Goal: Browse casually: Explore the website without a specific task or goal

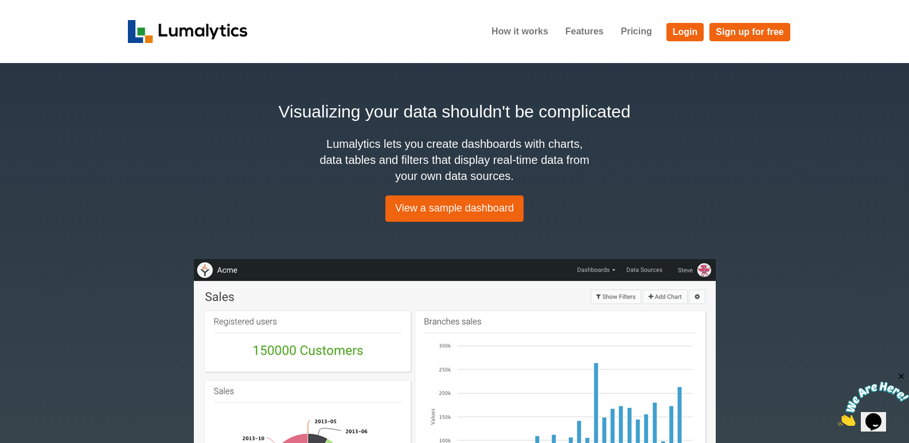
scroll to position [57, 0]
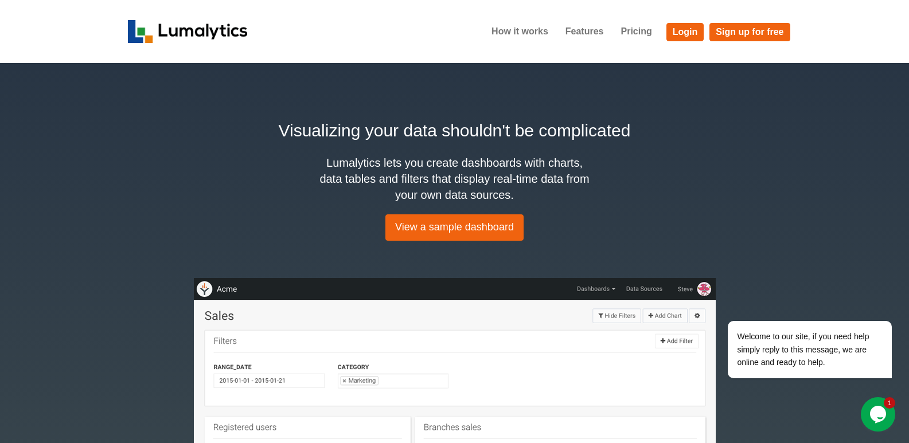
click at [418, 130] on h2 "Visualizing your data shouldn't be complicated" at bounding box center [455, 131] width 654 height 26
copy h2 "data"
click at [330, 127] on h2 "Visualizing your data shouldn't be complicated" at bounding box center [455, 131] width 654 height 26
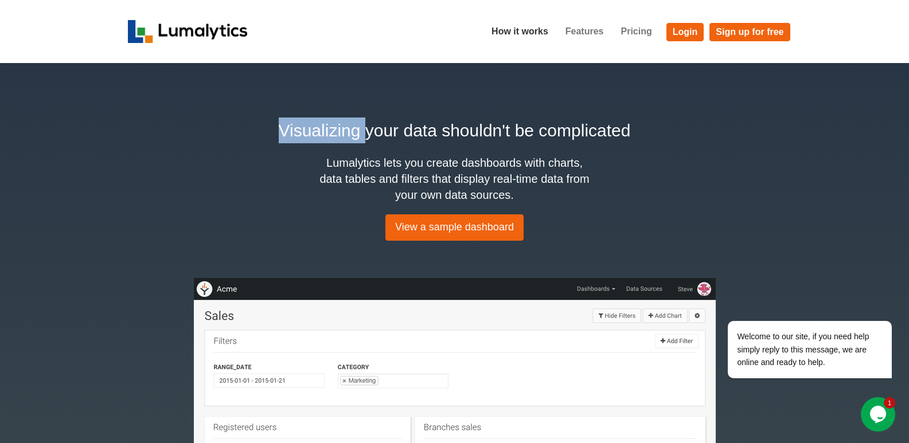
copy h2 "Visualizing"
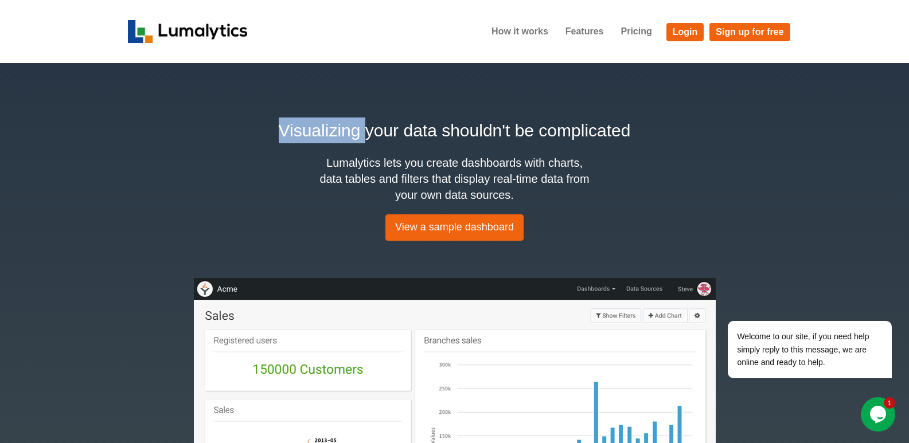
click at [309, 128] on h2 "Visualizing your data shouldn't be complicated" at bounding box center [455, 131] width 654 height 26
drag, startPoint x: 309, startPoint y: 128, endPoint x: 453, endPoint y: 133, distance: 144.1
click at [453, 133] on h2 "Visualizing your data shouldn't be complicated" at bounding box center [455, 131] width 654 height 26
click at [340, 162] on h4 "Lumalytics lets you create dashboards with charts, data tables and filters that…" at bounding box center [454, 179] width 275 height 48
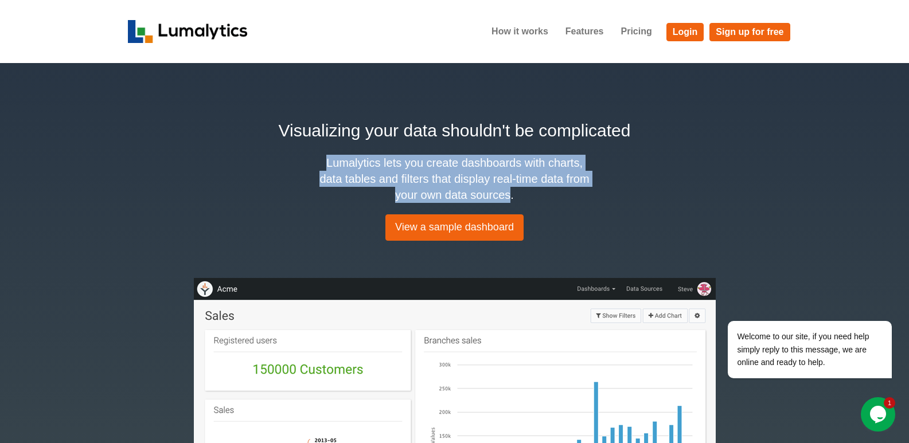
drag, startPoint x: 340, startPoint y: 162, endPoint x: 502, endPoint y: 180, distance: 162.8
click at [506, 199] on h4 "Lumalytics lets you create dashboards with charts, data tables and filters that…" at bounding box center [454, 179] width 275 height 48
copy h4 "Lumalytics lets you create dashboards with charts, data tables and filters that…"
